Goal: Information Seeking & Learning: Learn about a topic

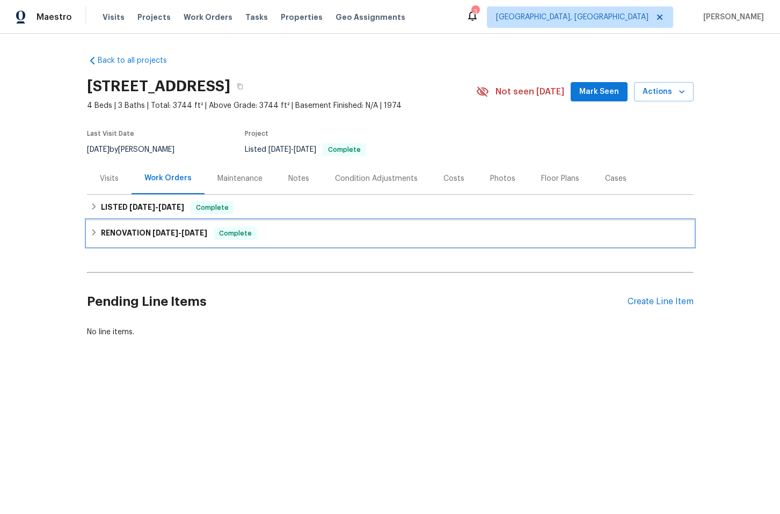
click at [285, 233] on div "RENOVATION 3/28/25 - 4/11/25 Complete" at bounding box center [390, 233] width 600 height 13
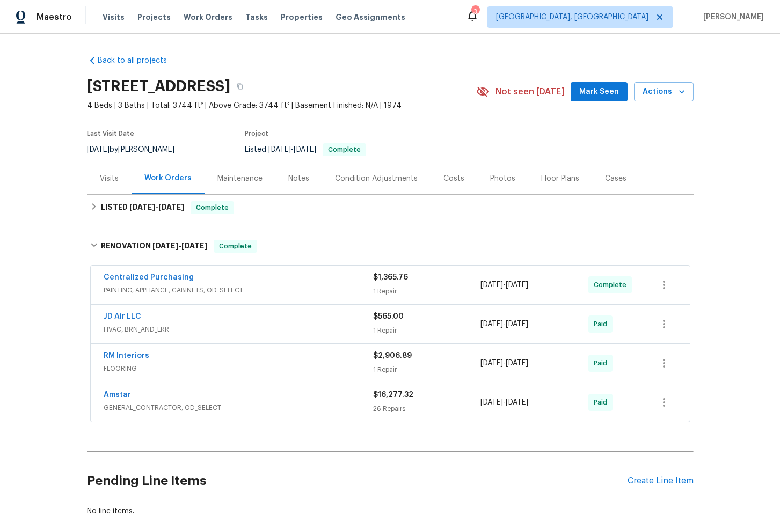
click at [294, 396] on div "Amstar" at bounding box center [238, 396] width 269 height 13
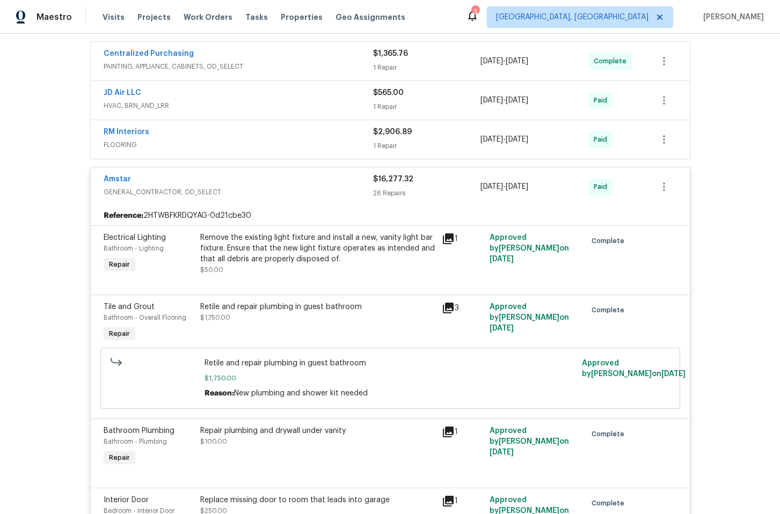
scroll to position [63, 0]
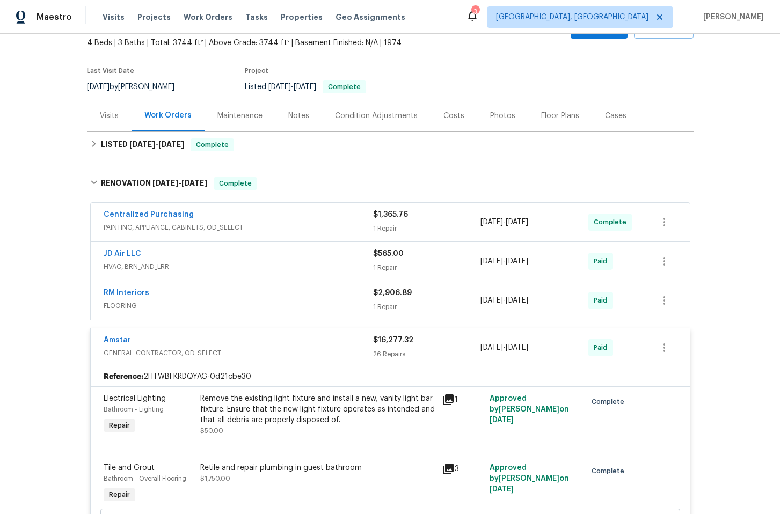
click at [281, 296] on div "RM Interiors" at bounding box center [238, 294] width 269 height 13
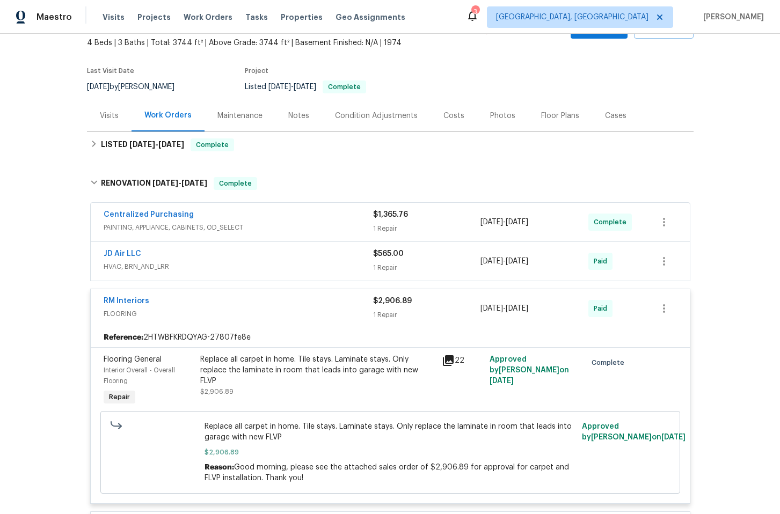
click at [315, 261] on span "HVAC, BRN_AND_LRR" at bounding box center [238, 266] width 269 height 11
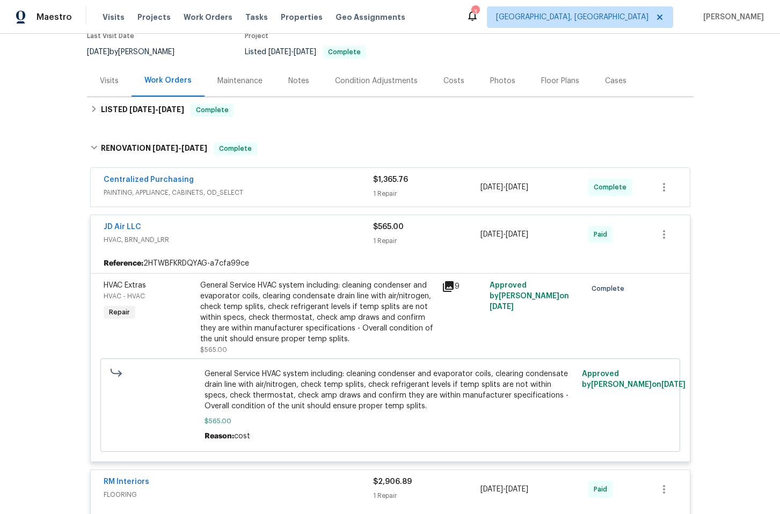
scroll to position [101, 0]
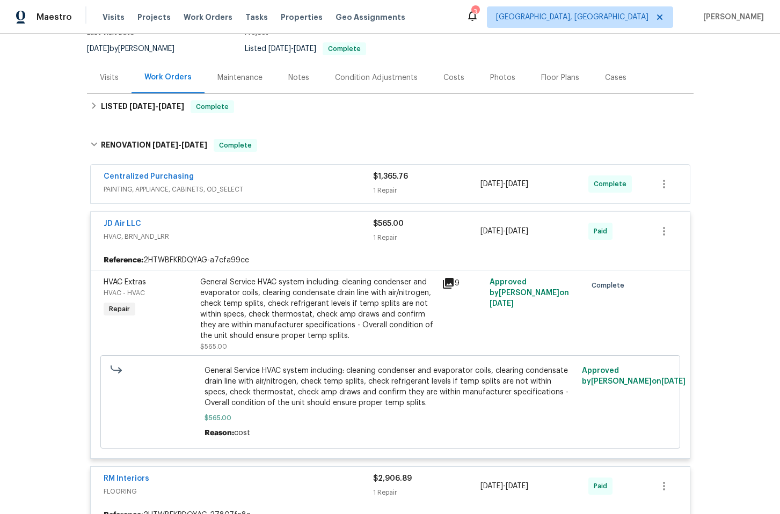
click at [285, 179] on div "Centralized Purchasing" at bounding box center [238, 177] width 269 height 13
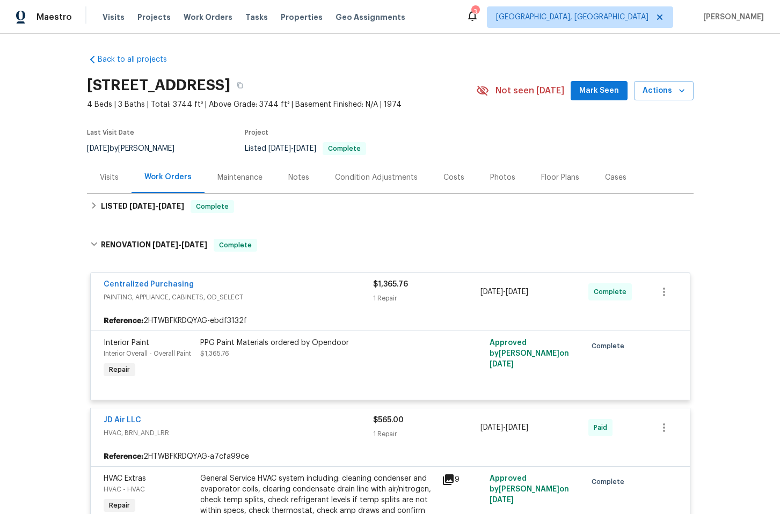
scroll to position [0, 0]
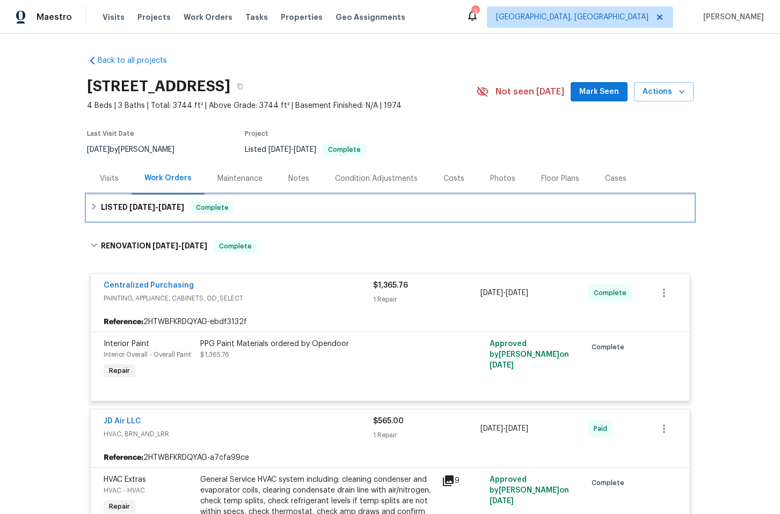
click at [298, 206] on div "LISTED 4/15/25 - 4/16/25 Complete" at bounding box center [390, 207] width 600 height 13
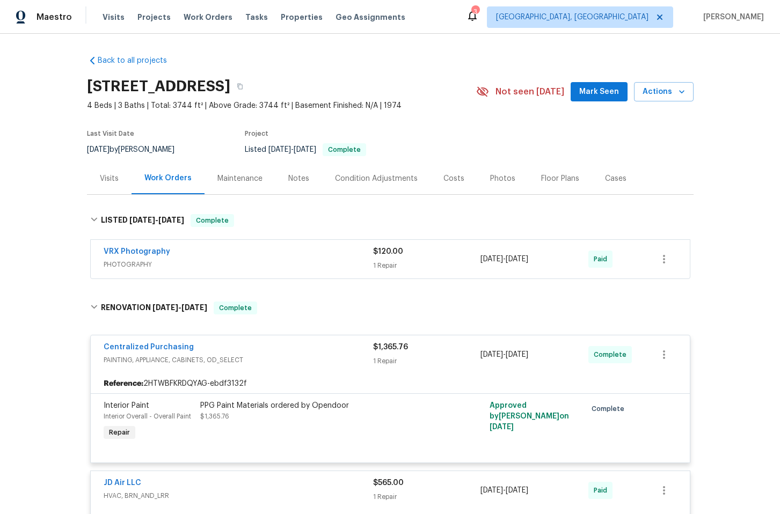
drag, startPoint x: 311, startPoint y: 253, endPoint x: 304, endPoint y: 255, distance: 7.7
click at [311, 253] on div "VRX Photography" at bounding box center [238, 252] width 269 height 13
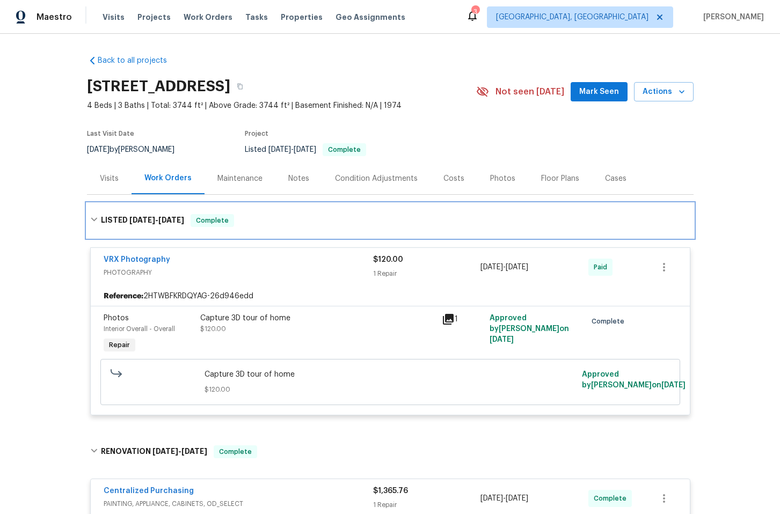
click at [351, 231] on div "LISTED 4/15/25 - 4/16/25 Complete" at bounding box center [390, 220] width 606 height 34
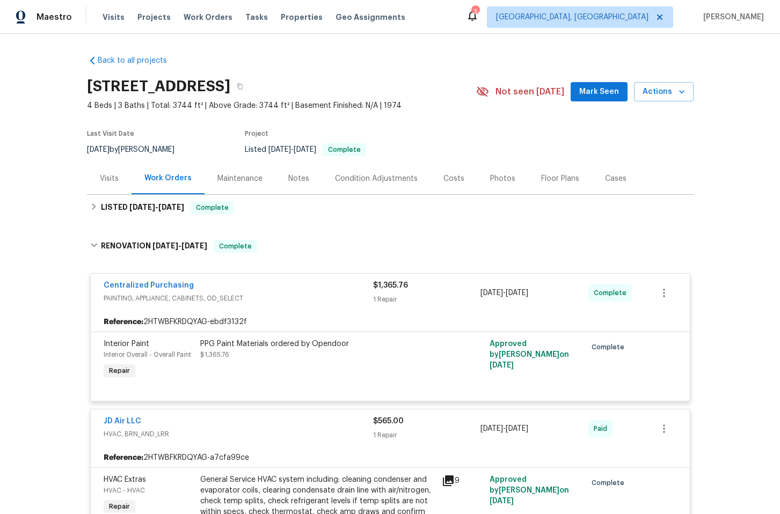
click at [315, 305] on div "Centralized Purchasing PAINTING, APPLIANCE, CABINETS, OD_SELECT" at bounding box center [238, 293] width 269 height 26
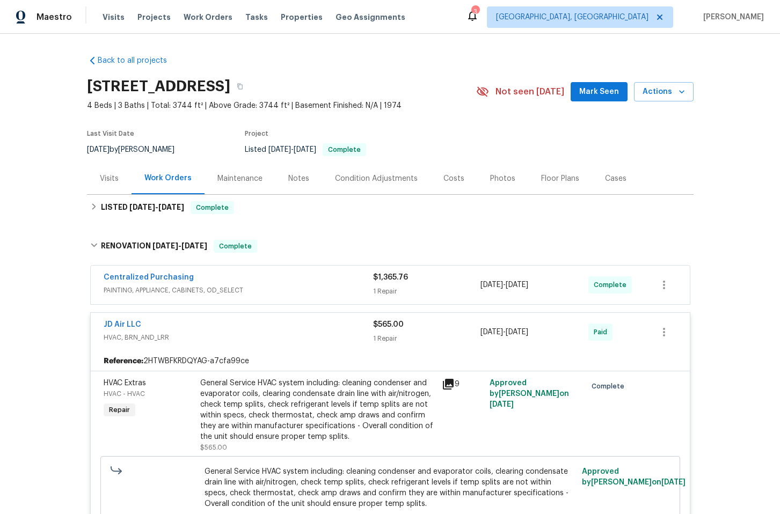
click at [309, 347] on div "JD Air LLC HVAC, BRN_AND_LRR $565.00 1 Repair 3/30/2025 - 4/4/2025 Paid" at bounding box center [390, 332] width 599 height 39
click at [305, 328] on div "JD Air LLC" at bounding box center [238, 325] width 269 height 13
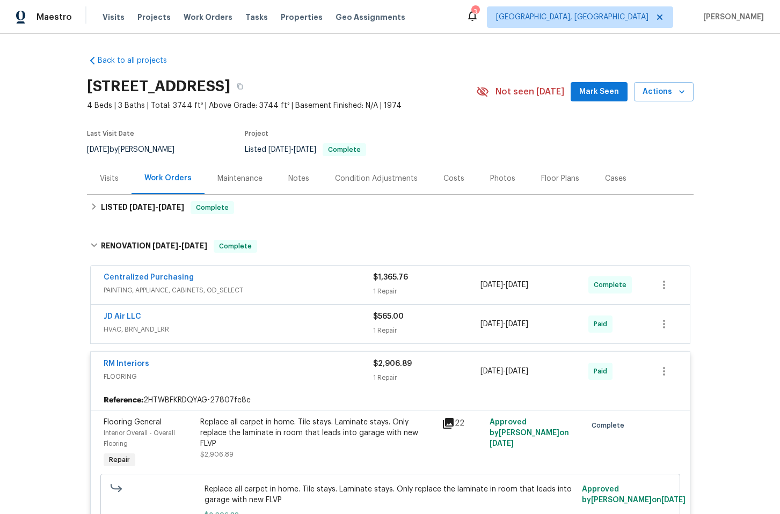
click at [299, 371] on span "FLOORING" at bounding box center [238, 376] width 269 height 11
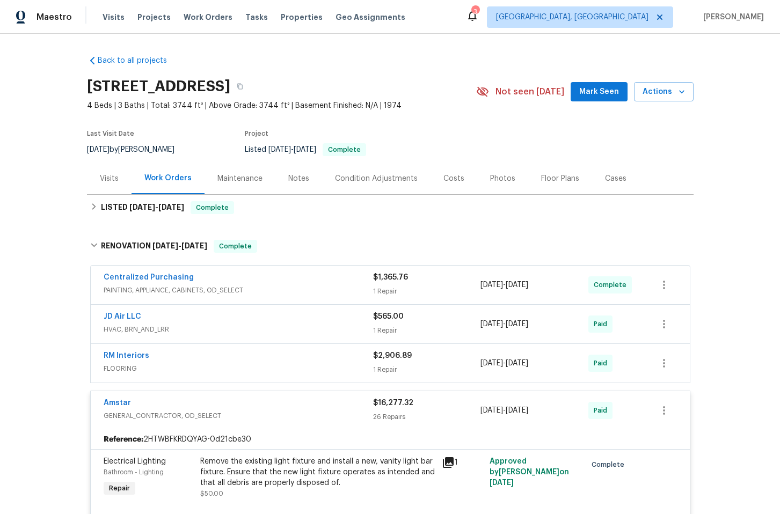
scroll to position [2, 0]
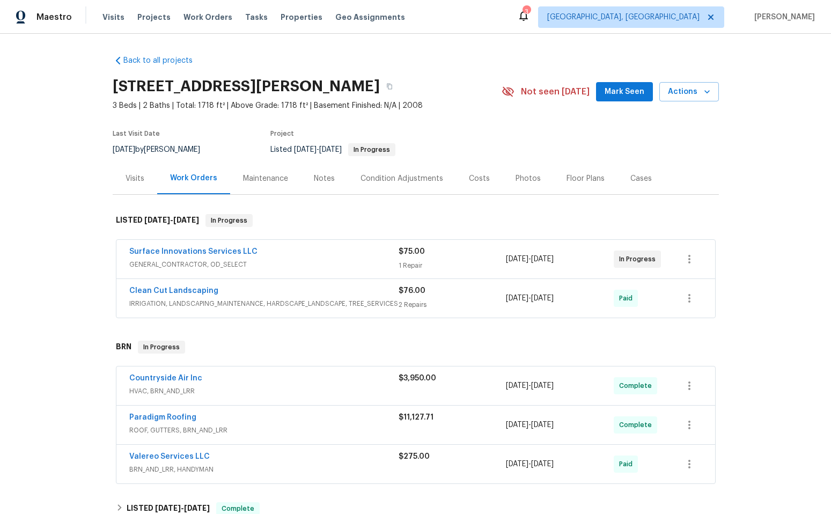
click at [290, 257] on div "Surface Innovations Services LLC" at bounding box center [263, 252] width 269 height 13
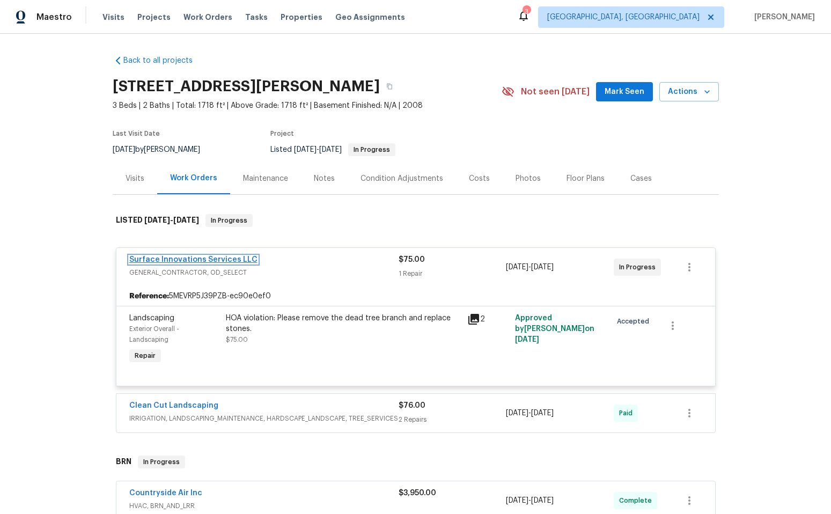
click at [192, 257] on link "Surface Innovations Services LLC" at bounding box center [193, 260] width 128 height 8
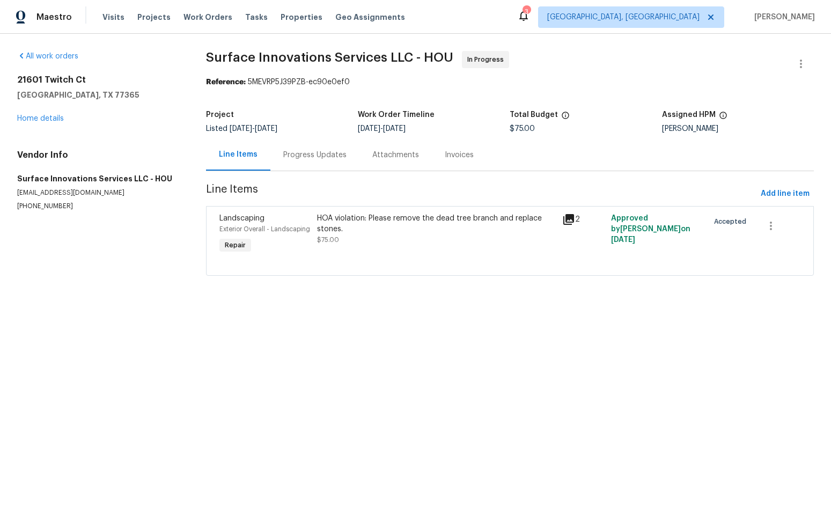
click at [312, 153] on div "Progress Updates" at bounding box center [314, 155] width 63 height 11
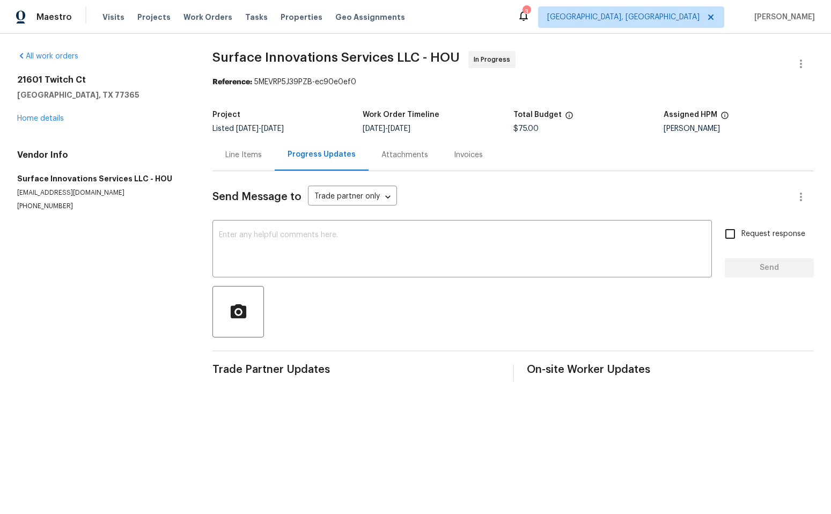
click at [231, 158] on div "Line Items" at bounding box center [243, 155] width 36 height 11
